Goal: Contribute content: Contribute content

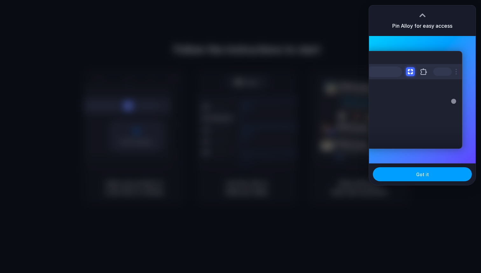
click at [424, 176] on span "Got it" at bounding box center [422, 174] width 13 height 7
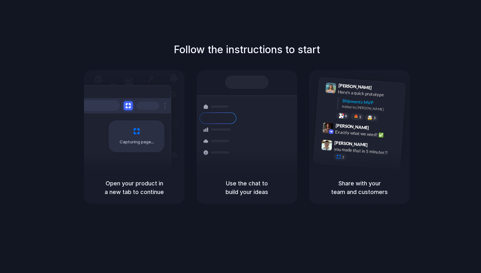
click at [133, 140] on span "Capturing page" at bounding box center [137, 142] width 35 height 6
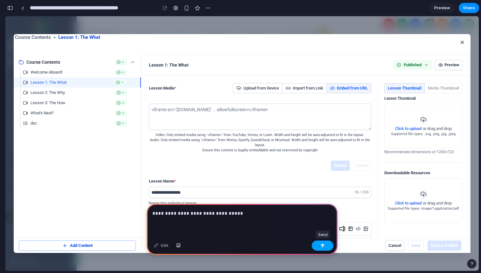
click at [320, 244] on button "button" at bounding box center [323, 245] width 22 height 10
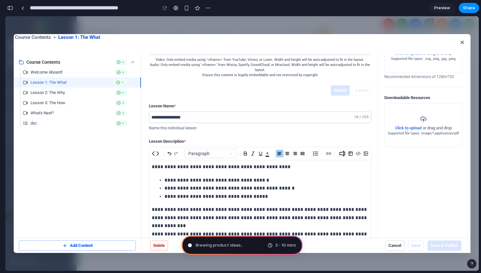
scroll to position [4, 0]
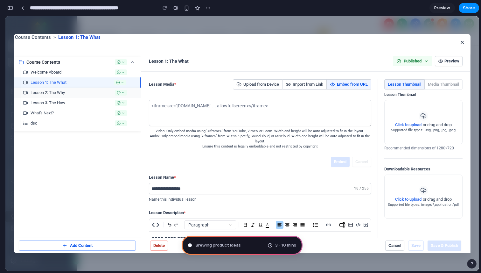
click at [90, 93] on div "Lesson 2: The Why" at bounding box center [77, 93] width 127 height 10
click at [100, 98] on div "Lesson 2: The Why" at bounding box center [77, 93] width 127 height 10
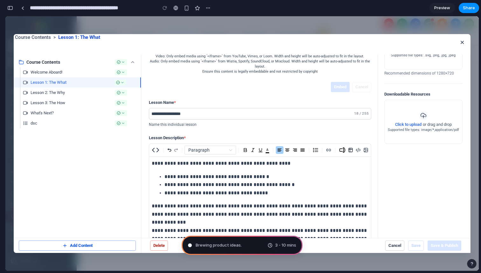
scroll to position [0, 0]
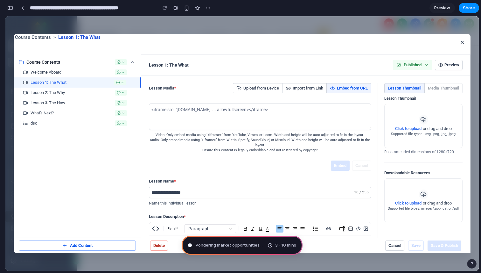
click at [227, 248] on div "Pondering market opportunities ... 3 - 10 mins" at bounding box center [242, 245] width 121 height 19
drag, startPoint x: 232, startPoint y: 261, endPoint x: 225, endPoint y: 197, distance: 64.3
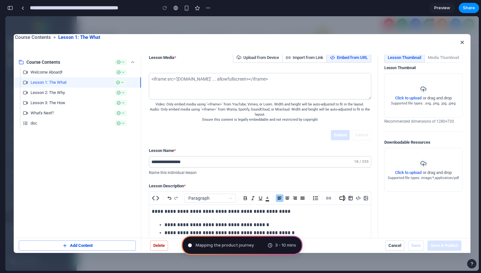
scroll to position [27, 0]
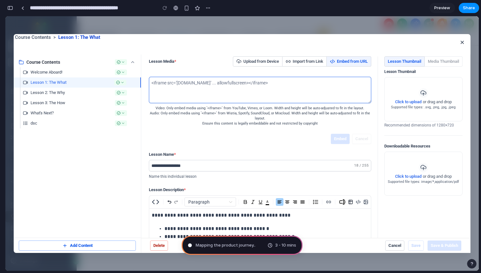
click at [256, 88] on textarea at bounding box center [259, 90] width 216 height 26
type textarea "*"
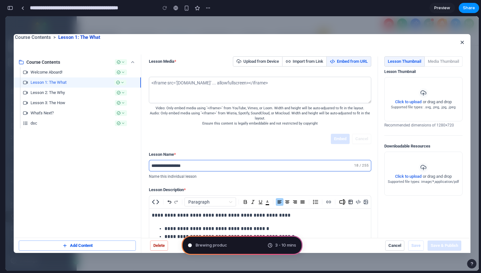
click at [204, 171] on input "**********" at bounding box center [251, 165] width 200 height 11
type input "*"
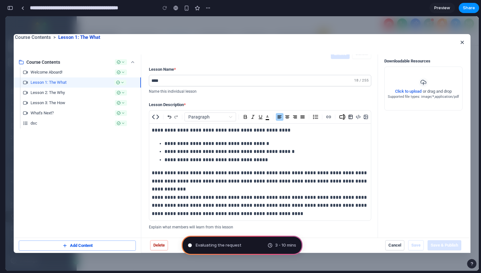
scroll to position [0, 0]
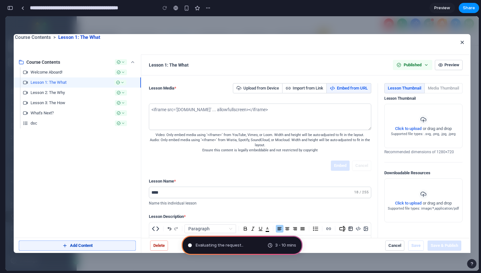
type input "****"
click at [81, 248] on p "Add Content" at bounding box center [81, 246] width 23 height 6
click at [83, 101] on div "Lesson 3: The How" at bounding box center [77, 103] width 127 height 10
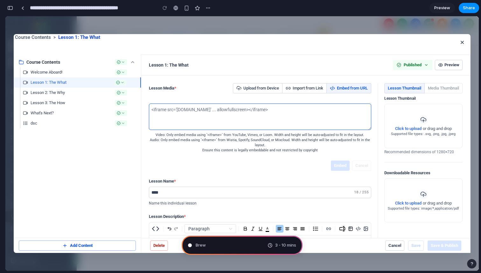
scroll to position [117, 0]
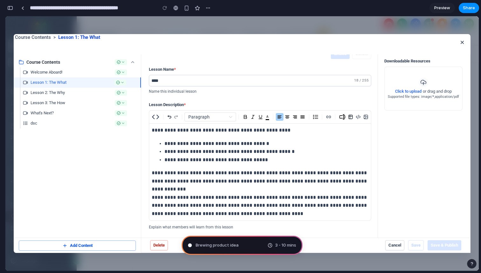
click at [209, 164] on p "**********" at bounding box center [267, 160] width 204 height 8
drag, startPoint x: 281, startPoint y: 165, endPoint x: 245, endPoint y: 164, distance: 36.3
click at [245, 164] on p "**********" at bounding box center [267, 160] width 204 height 8
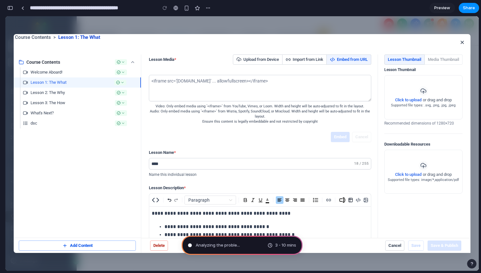
scroll to position [34, 0]
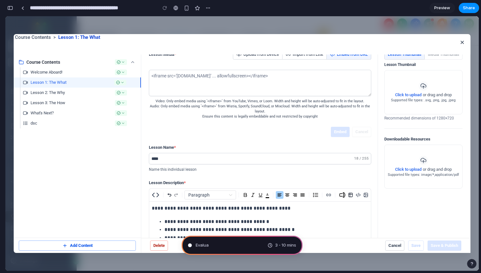
click at [222, 247] on div "Evalua 3 - 10 mins" at bounding box center [242, 245] width 121 height 19
click at [222, 247] on div "Evaluating 3 - 10 mins" at bounding box center [242, 245] width 121 height 19
drag, startPoint x: 227, startPoint y: 264, endPoint x: 222, endPoint y: 190, distance: 73.4
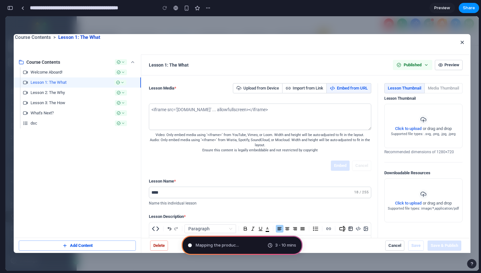
click at [440, 7] on span "Preview" at bounding box center [442, 8] width 16 height 6
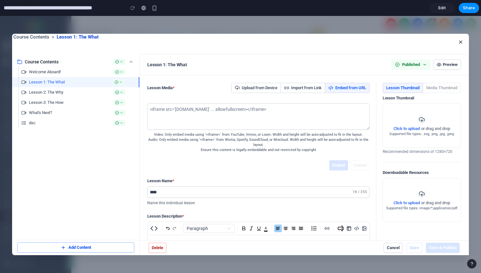
click at [440, 7] on span "Edit" at bounding box center [443, 8] width 8 height 6
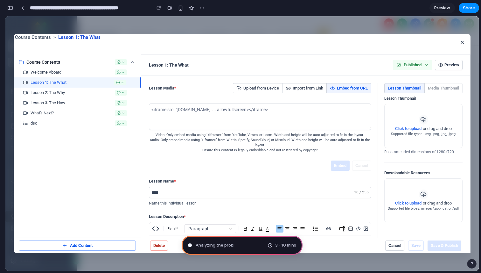
click at [440, 8] on span "Preview" at bounding box center [442, 8] width 16 height 6
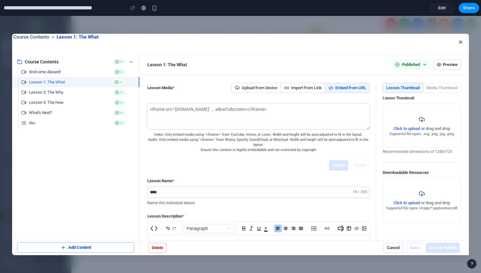
click at [292, 137] on p "Video: Only embed media using `<iframe>` from YouTube, Vimeo, or Loom. Width an…" at bounding box center [258, 134] width 222 height 5
click at [293, 137] on p "Video: Only embed media using `<iframe>` from YouTube, Vimeo, or Loom. Width an…" at bounding box center [258, 134] width 222 height 5
click at [293, 129] on textarea at bounding box center [258, 116] width 216 height 26
drag, startPoint x: 293, startPoint y: 122, endPoint x: 293, endPoint y: 127, distance: 5.1
click at [293, 127] on textarea at bounding box center [258, 116] width 216 height 26
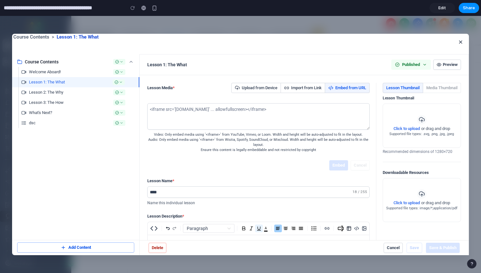
scroll to position [114, 0]
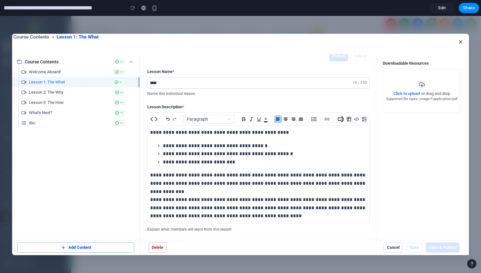
click at [255, 207] on p "**********" at bounding box center [258, 207] width 217 height 25
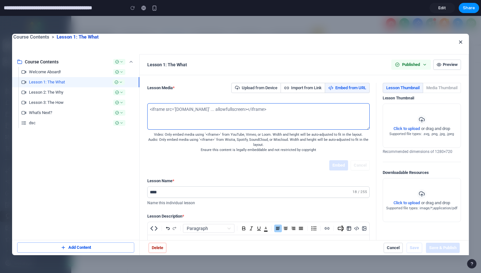
click at [207, 123] on textarea at bounding box center [258, 116] width 216 height 26
type textarea "*"
click at [434, 10] on link "Edit" at bounding box center [442, 8] width 25 height 10
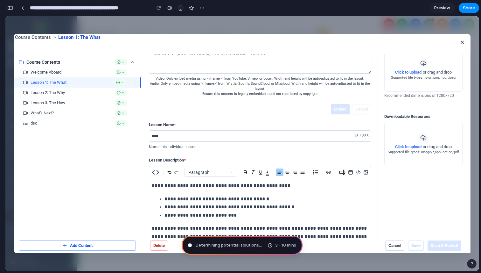
scroll to position [117, 0]
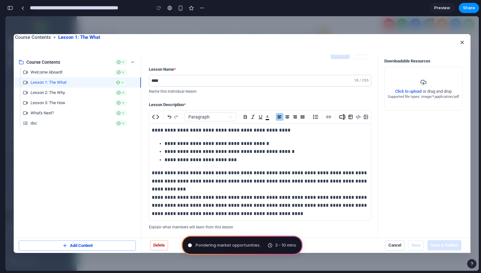
drag, startPoint x: 255, startPoint y: 257, endPoint x: 257, endPoint y: 152, distance: 105.7
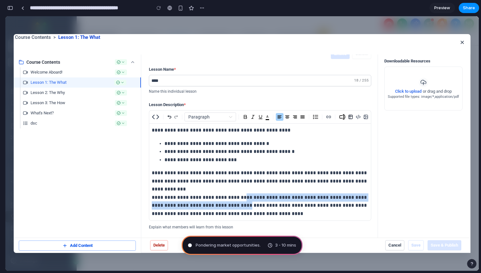
click at [251, 203] on p "**********" at bounding box center [260, 205] width 217 height 25
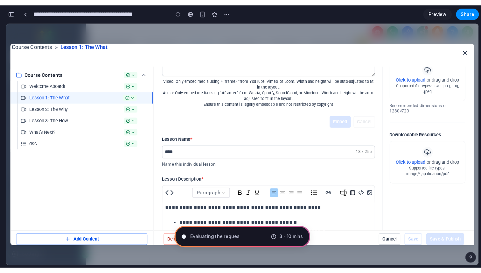
scroll to position [0, 0]
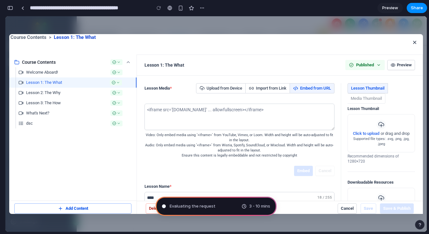
click at [384, 18] on div at bounding box center [215, 123] width 421 height 215
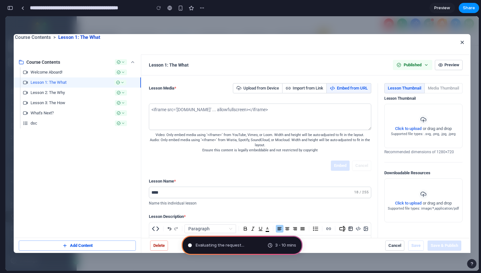
click at [177, 193] on div "Lesson Name * **** 18 / 255 Name this individual lesson" at bounding box center [260, 192] width 222 height 28
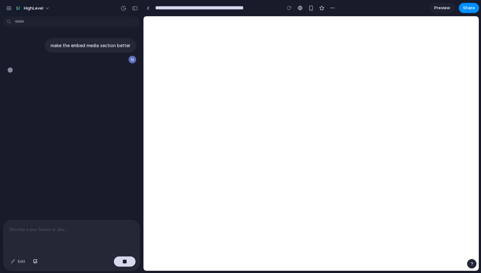
type input "**********"
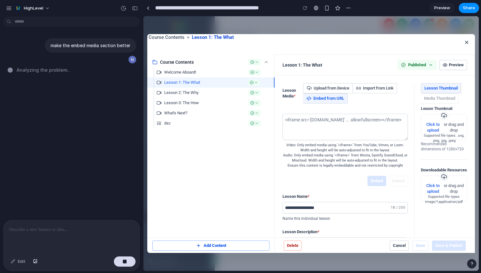
click at [46, 75] on div "make the embed media section better Analyzing the problem .." at bounding box center [69, 119] width 139 height 200
click at [46, 73] on div "Analyzi" at bounding box center [74, 70] width 132 height 7
click at [43, 6] on span "HighLevel" at bounding box center [33, 8] width 19 height 6
click at [43, 6] on div "Settings Invite members Change theme Sign out" at bounding box center [240, 136] width 481 height 273
click at [8, 10] on div "button" at bounding box center [9, 8] width 6 height 6
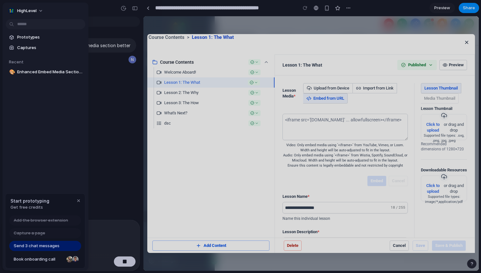
click at [100, 208] on div "make the embed media section better Distilling requirements ." at bounding box center [69, 119] width 139 height 200
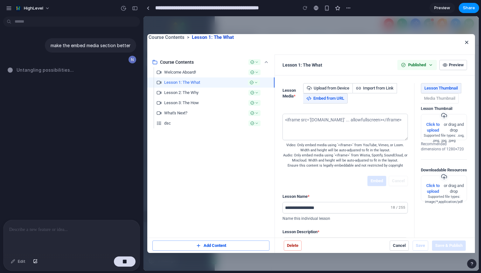
drag, startPoint x: 144, startPoint y: 104, endPoint x: 129, endPoint y: 102, distance: 14.9
click at [129, 102] on div "**********" at bounding box center [240, 136] width 481 height 273
click at [136, 9] on div "button" at bounding box center [135, 8] width 6 height 4
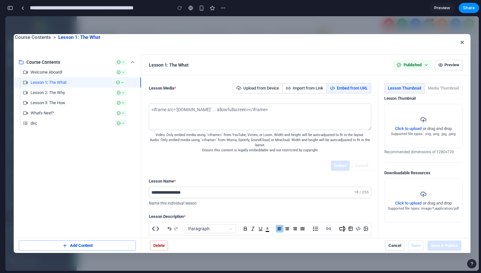
click at [10, 6] on div "button" at bounding box center [10, 8] width 6 height 4
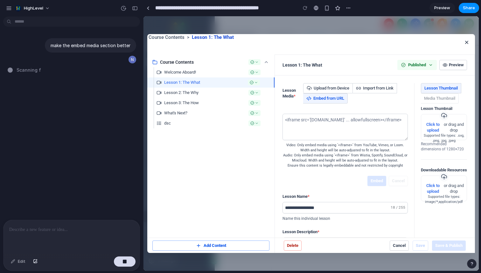
click at [38, 73] on span "Scanning f" at bounding box center [29, 70] width 25 height 7
click at [123, 259] on div "button" at bounding box center [125, 261] width 4 height 4
click at [113, 238] on div at bounding box center [72, 237] width 136 height 34
click at [307, 7] on div "button" at bounding box center [305, 8] width 4 height 4
